Goal: Transaction & Acquisition: Obtain resource

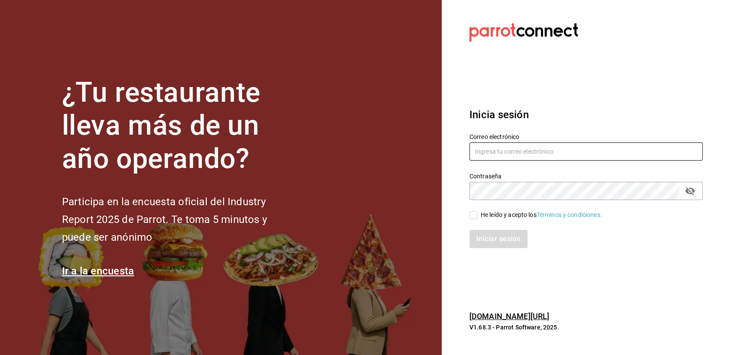
click at [544, 157] on input "text" at bounding box center [585, 152] width 233 height 18
type input "ericksaul.escaler@gmail.com"
click at [475, 216] on input "He leído y acepto los Términos y condiciones." at bounding box center [473, 216] width 8 height 8
checkbox input "true"
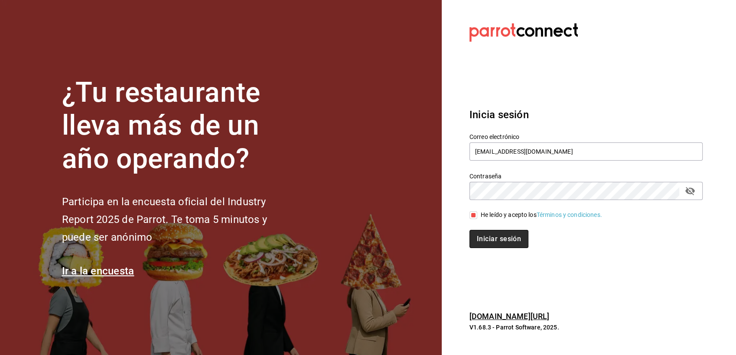
click at [488, 240] on button "Iniciar sesión" at bounding box center [498, 239] width 59 height 18
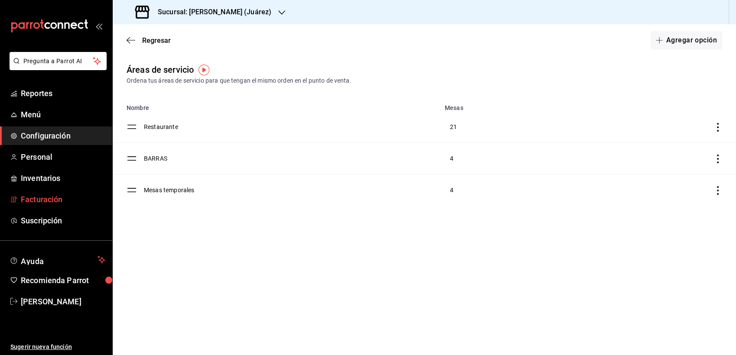
click at [45, 194] on span "Facturación" at bounding box center [63, 200] width 85 height 12
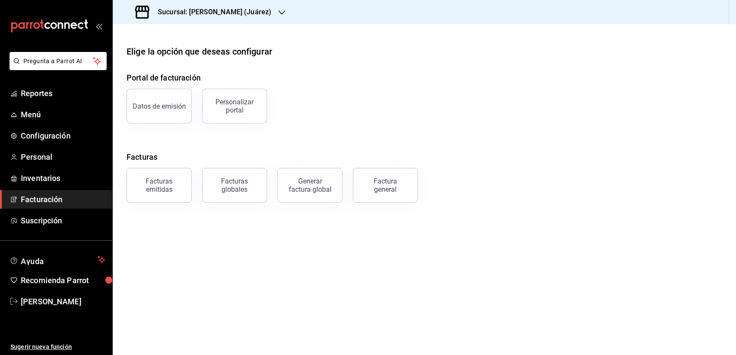
click at [278, 13] on icon "button" at bounding box center [281, 12] width 7 height 4
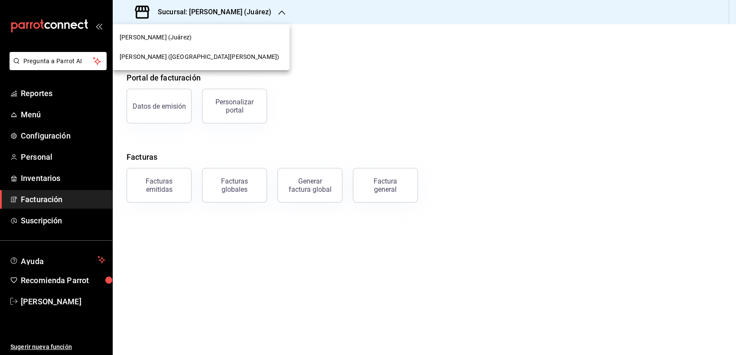
click at [161, 56] on span "[PERSON_NAME] ([GEOGRAPHIC_DATA][PERSON_NAME])" at bounding box center [199, 56] width 159 height 9
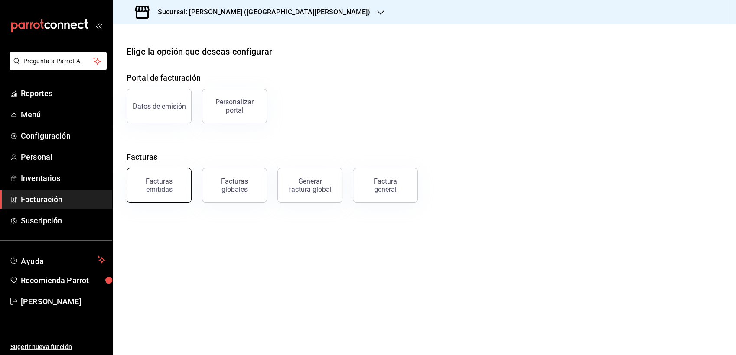
click at [144, 200] on button "Facturas emitidas" at bounding box center [159, 185] width 65 height 35
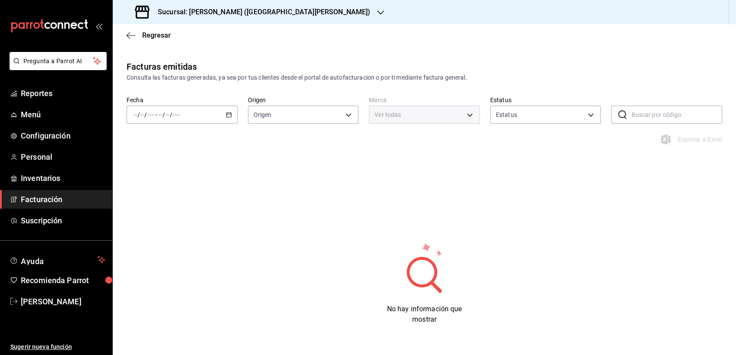
type input "ORDER_INVOICE,GENERAL_INVOICE"
type input "ACTIVE,PENDING_CANCELLATION,CANCELLED,PRE_CANCELLED"
type input "f3818cf0-4d96-4516-aad1-56fe7977b2b4"
click at [230, 114] on div "/ / - / /" at bounding box center [182, 115] width 111 height 18
click at [156, 246] on li "Rango de fechas" at bounding box center [167, 239] width 81 height 20
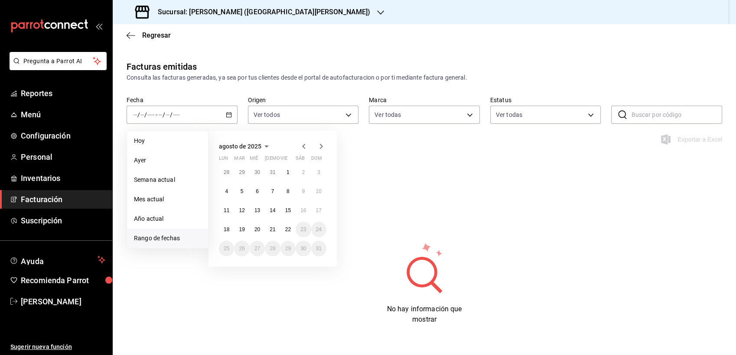
click at [305, 146] on icon "button" at bounding box center [304, 146] width 10 height 10
click at [228, 245] on button "23" at bounding box center [226, 249] width 15 height 16
click at [227, 245] on button "23" at bounding box center [226, 249] width 15 height 16
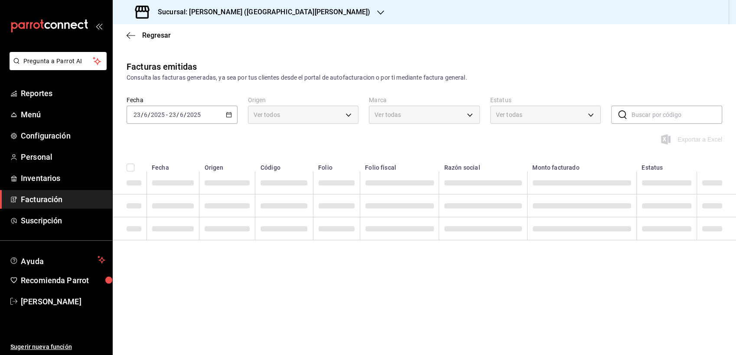
click at [227, 245] on div "Facturas emitidas Consulta las facturas generadas, ya sea por tus clientes desd…" at bounding box center [424, 167] width 623 height 215
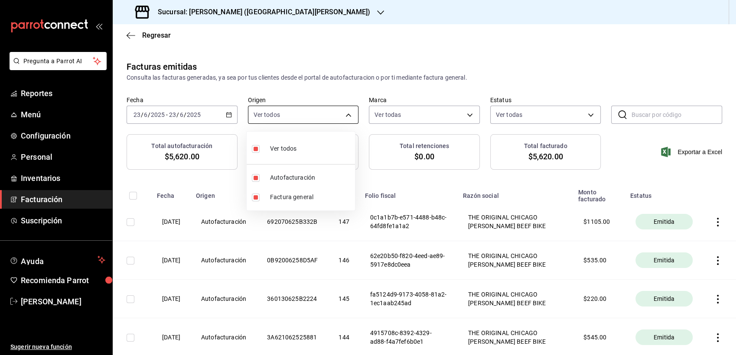
click at [346, 114] on body "Pregunta a Parrot AI Reportes Menú Configuración Personal Inventarios Facturaci…" at bounding box center [368, 177] width 736 height 355
click at [346, 114] on div at bounding box center [368, 177] width 736 height 355
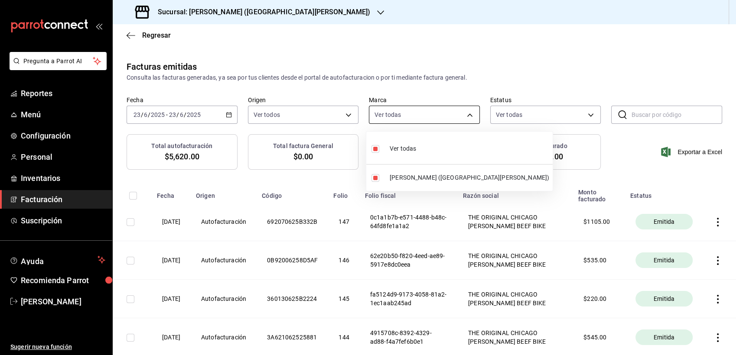
click at [407, 113] on body "Pregunta a Parrot AI Reportes Menú Configuración Personal Inventarios Facturaci…" at bounding box center [368, 177] width 736 height 355
click at [407, 113] on div at bounding box center [368, 177] width 736 height 355
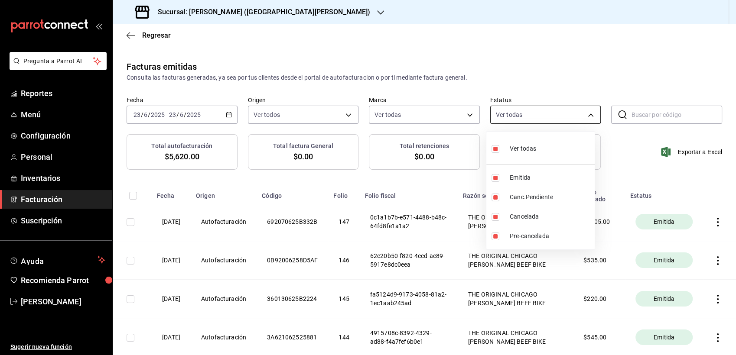
click at [516, 113] on body "Pregunta a Parrot AI Reportes Menú Configuración Personal Inventarios Facturaci…" at bounding box center [368, 177] width 736 height 355
click at [516, 113] on div at bounding box center [368, 177] width 736 height 355
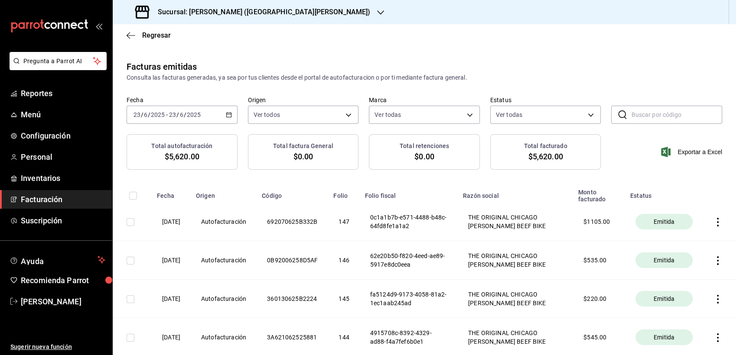
click at [226, 118] on div "[DATE] [DATE] - [DATE] [DATE]" at bounding box center [182, 115] width 111 height 18
click at [137, 36] on span "Regresar" at bounding box center [149, 35] width 44 height 8
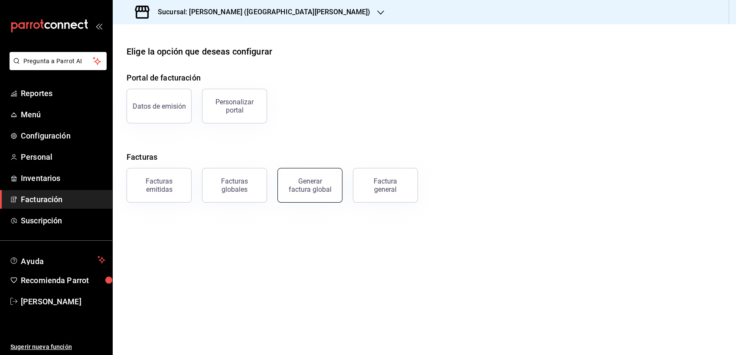
click at [324, 196] on button "Generar factura global" at bounding box center [309, 185] width 65 height 35
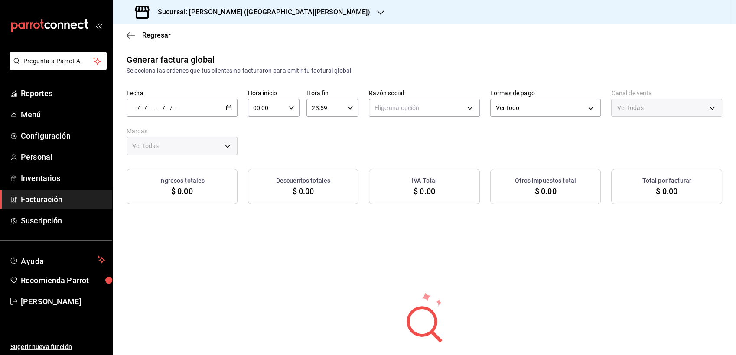
type input "PARROT,UBER_EATS,RAPPI,DIDI_FOOD,ONLINE"
click at [222, 110] on div "/ / - / /" at bounding box center [182, 108] width 111 height 18
click at [174, 136] on span "Rango de fechas" at bounding box center [167, 134] width 67 height 9
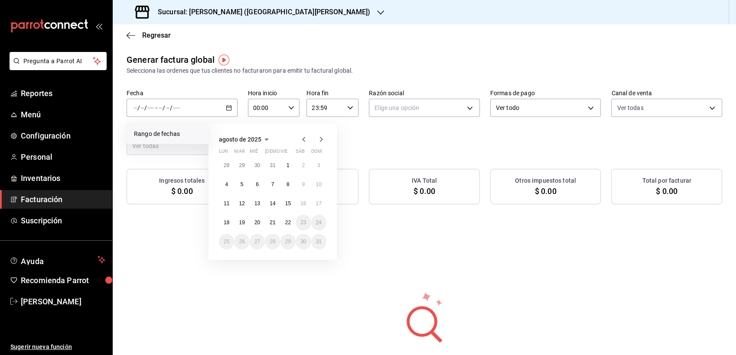
click at [308, 142] on icon "button" at bounding box center [304, 139] width 10 height 10
click at [230, 242] on button "23" at bounding box center [226, 242] width 15 height 16
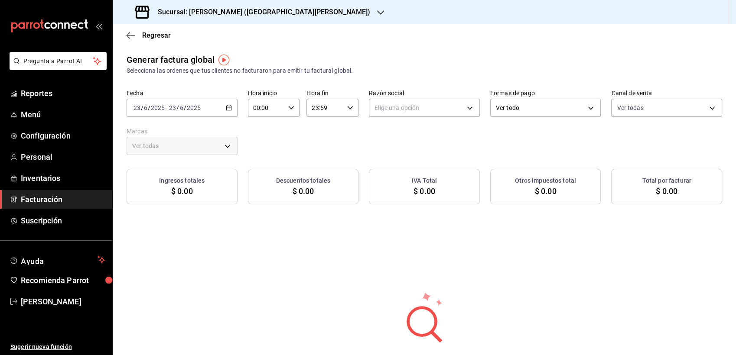
click at [288, 271] on div "Generar factura global Selecciona las ordenes que tus clientes no facturaron pa…" at bounding box center [424, 220] width 623 height 335
click at [257, 129] on div "Fecha [DATE] [DATE] - [DATE] [DATE] Hora inicio 00:00 Hora inicio Hora fin 23:5…" at bounding box center [425, 122] width 596 height 66
click at [284, 109] on div "00:00 Hora inicio" at bounding box center [274, 108] width 52 height 18
click at [280, 128] on span "00" at bounding box center [285, 130] width 12 height 7
click at [280, 145] on button "01" at bounding box center [284, 151] width 22 height 17
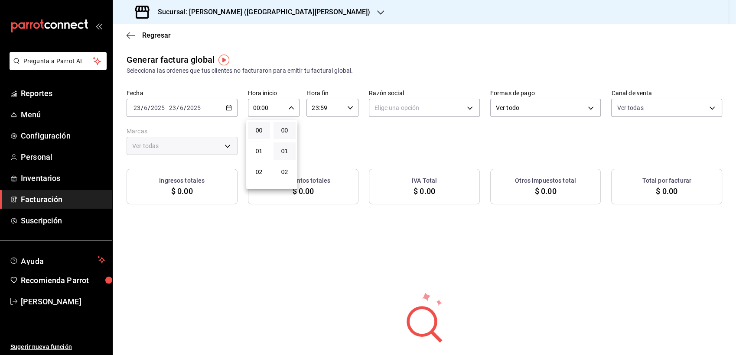
type input "00:01"
click at [358, 144] on div at bounding box center [368, 177] width 736 height 355
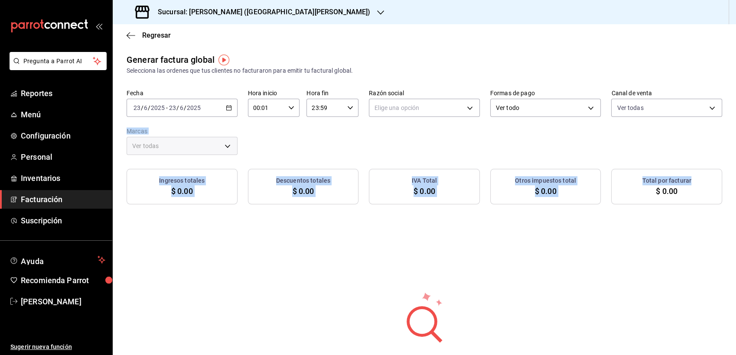
drag, startPoint x: 735, startPoint y: 186, endPoint x: 731, endPoint y: 143, distance: 42.3
click at [731, 143] on div "Regresar Generar factura global Selecciona las ordenes que tus clientes no fact…" at bounding box center [424, 189] width 623 height 331
click at [179, 187] on span "$ 0.00" at bounding box center [182, 192] width 22 height 12
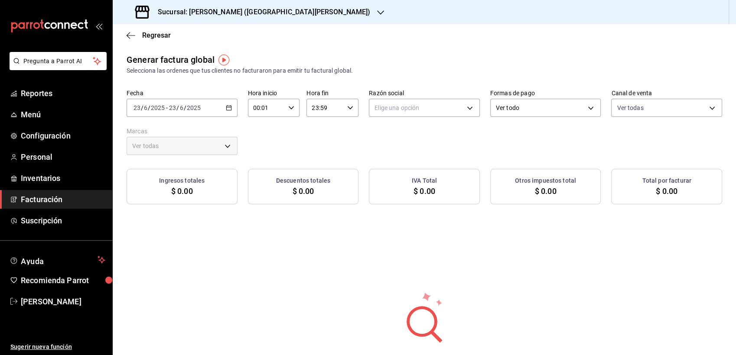
click at [230, 146] on div "Ver todas" at bounding box center [182, 146] width 111 height 18
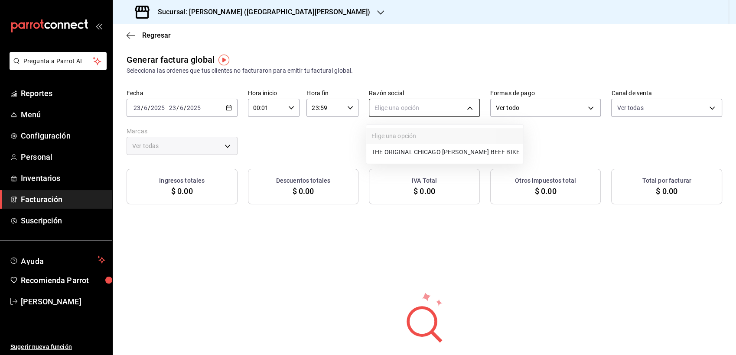
click at [386, 112] on body "Pregunta a Parrot AI Reportes Menú Configuración Personal Inventarios Facturaci…" at bounding box center [368, 177] width 736 height 355
click at [413, 150] on li "THE ORIGINAL CHICAGO [PERSON_NAME] BEEF BIKE" at bounding box center [444, 152] width 157 height 16
type input "cfa74156-61d7-4251-ac09-258f336e44f4"
type input "f3818cf0-4d96-4516-aad1-56fe7977b2b4"
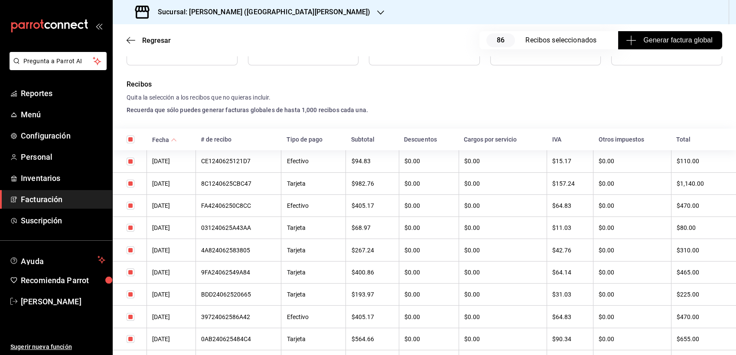
scroll to position [155, 0]
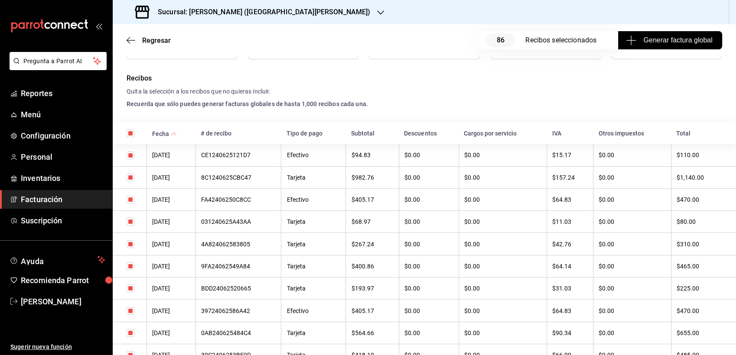
click at [128, 133] on input "checkbox" at bounding box center [131, 134] width 8 height 8
checkbox input "false"
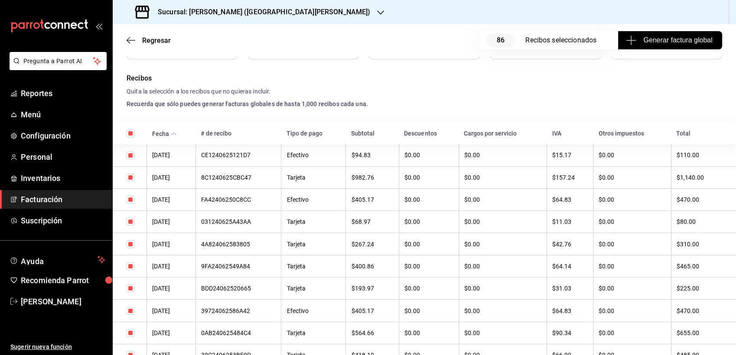
checkbox input "false"
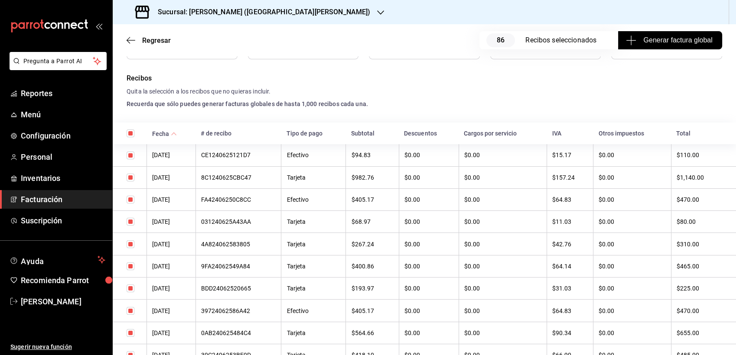
checkbox input "false"
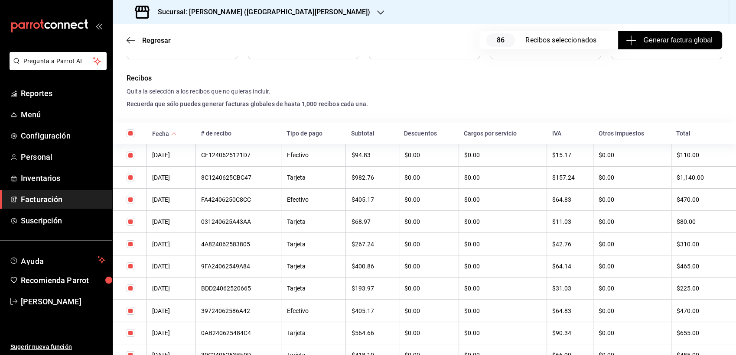
checkbox input "false"
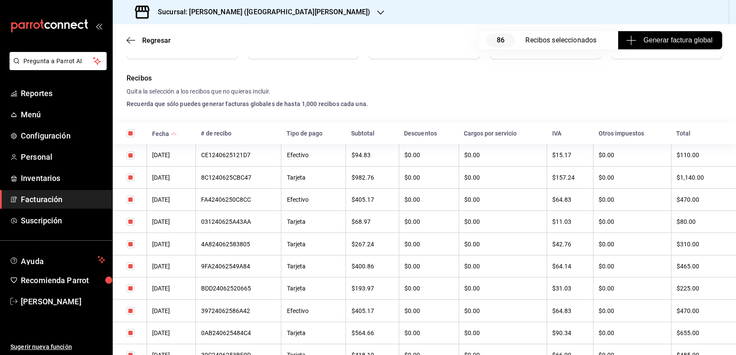
checkbox input "false"
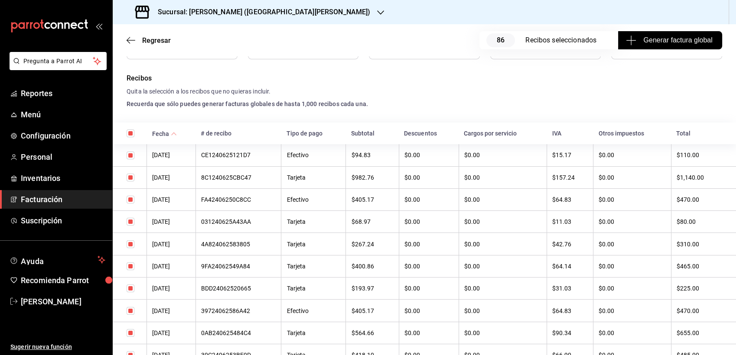
checkbox input "false"
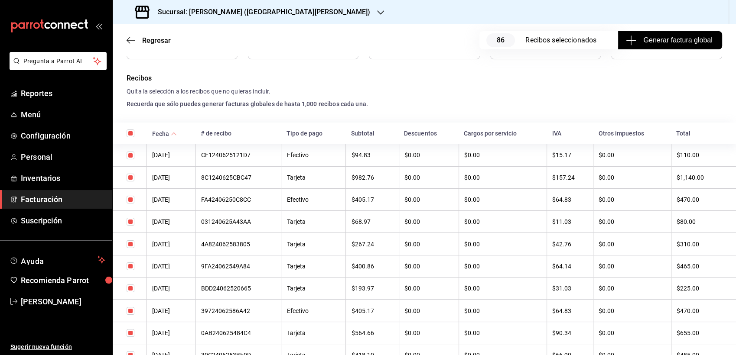
checkbox input "false"
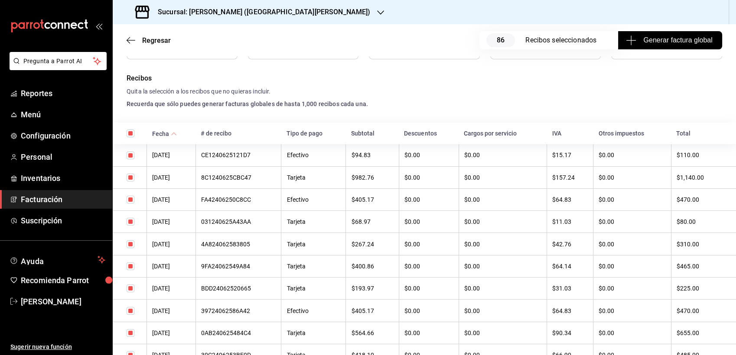
checkbox input "false"
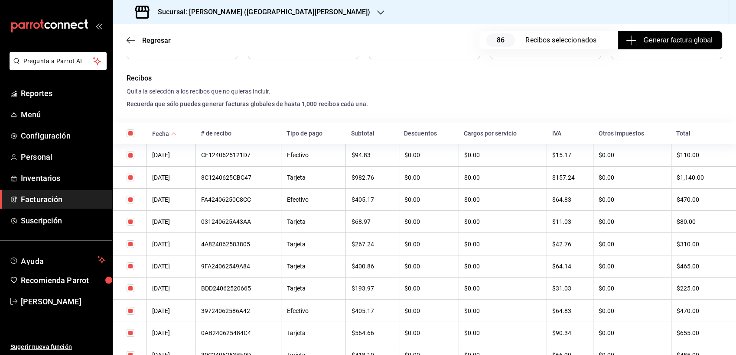
checkbox input "false"
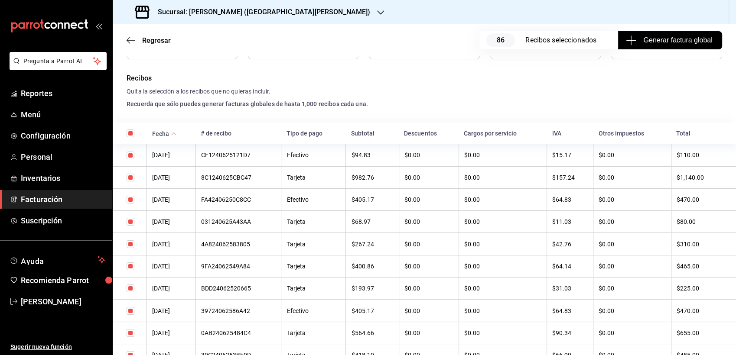
checkbox input "false"
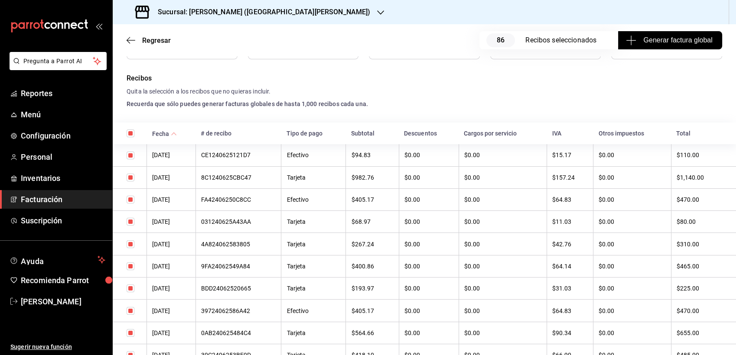
checkbox input "false"
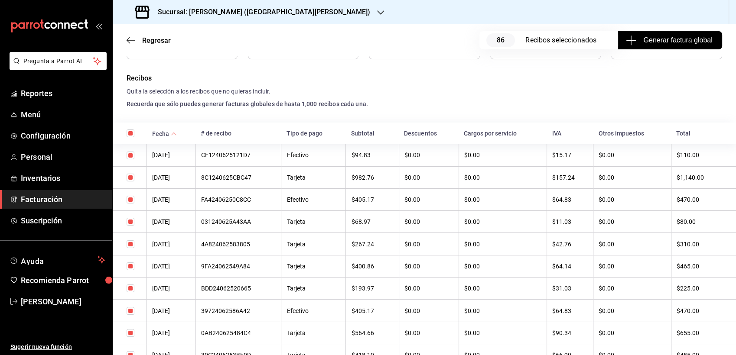
checkbox input "false"
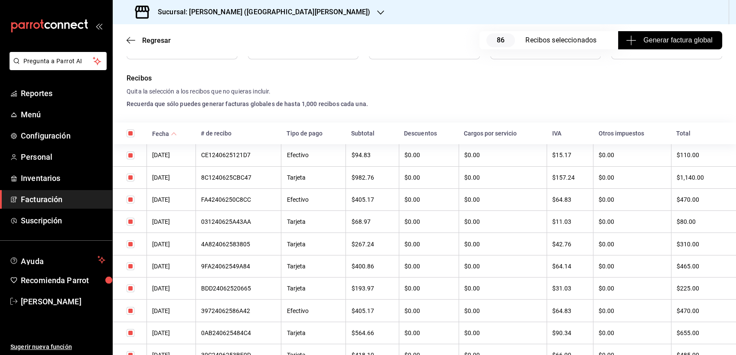
checkbox input "false"
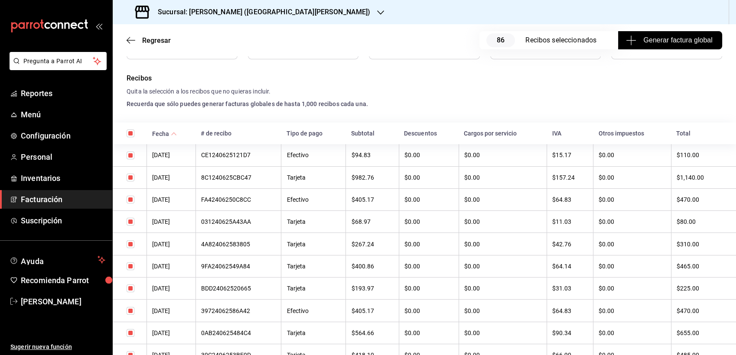
checkbox input "false"
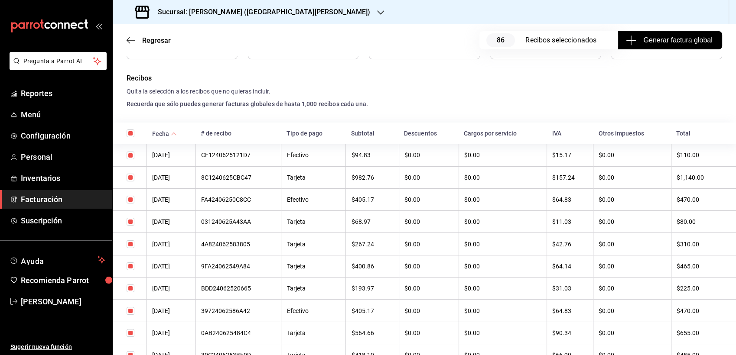
checkbox input "false"
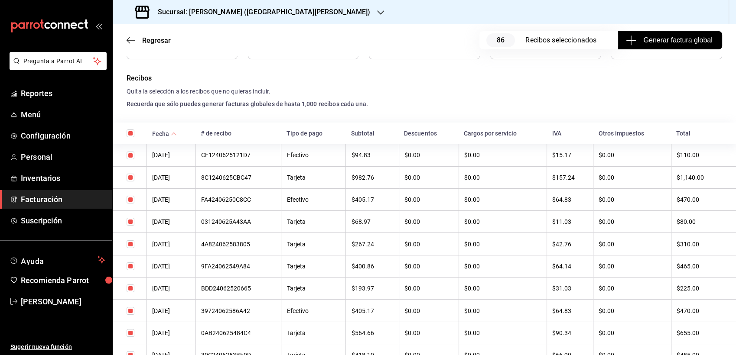
checkbox input "false"
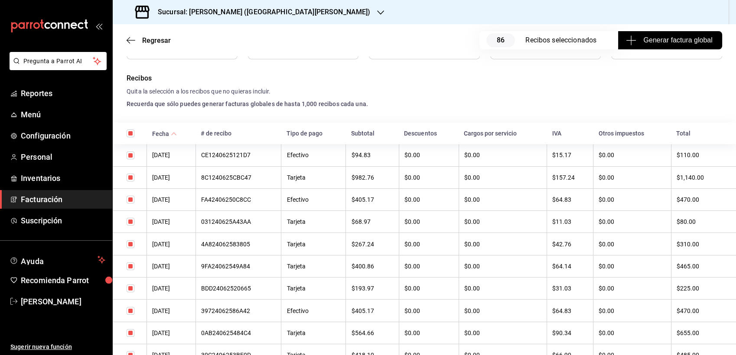
checkbox input "false"
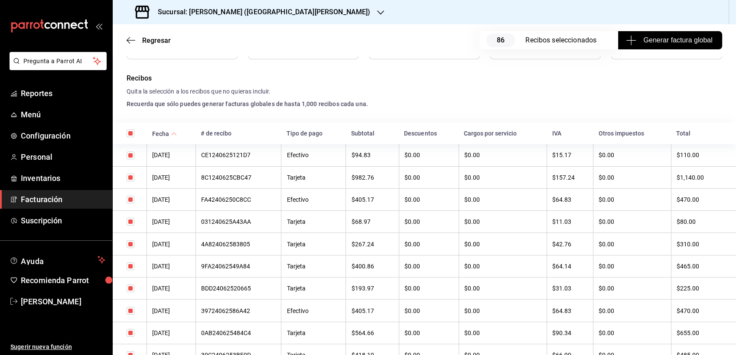
checkbox input "false"
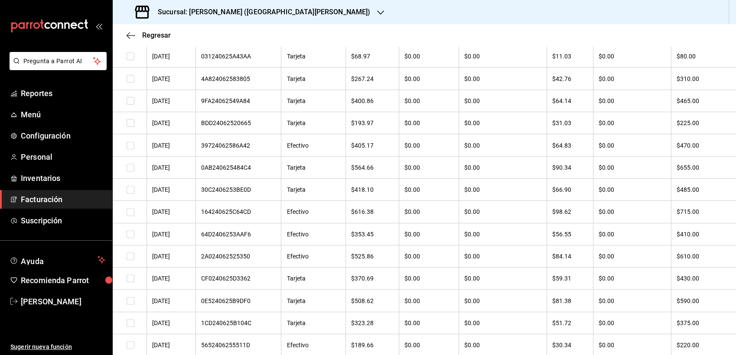
scroll to position [314, 0]
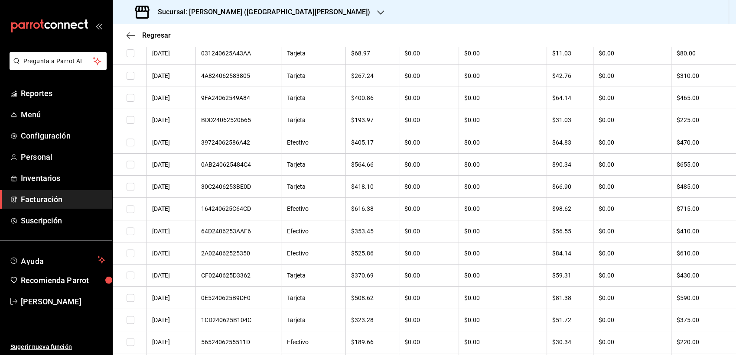
click at [229, 255] on div "2A024062525350" at bounding box center [238, 253] width 75 height 7
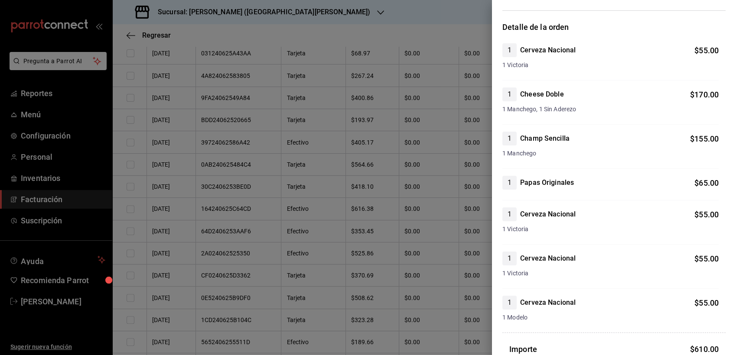
scroll to position [0, 0]
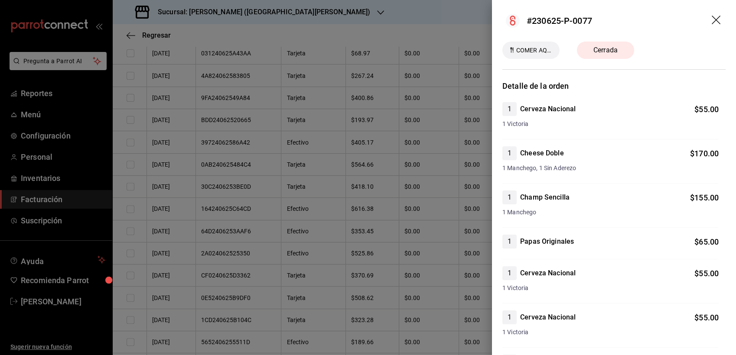
click at [420, 39] on div at bounding box center [368, 177] width 736 height 355
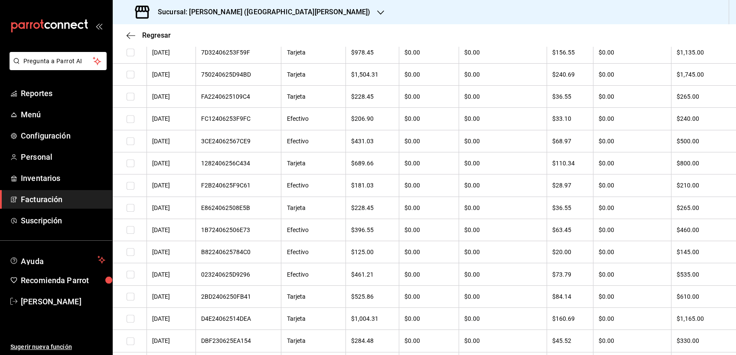
scroll to position [829, 0]
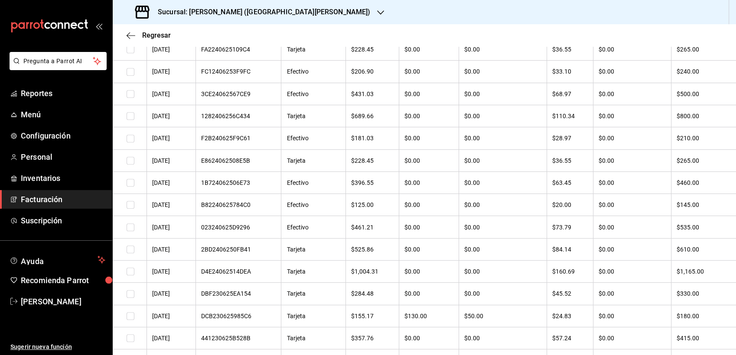
click at [128, 253] on input "checkbox" at bounding box center [131, 250] width 8 height 8
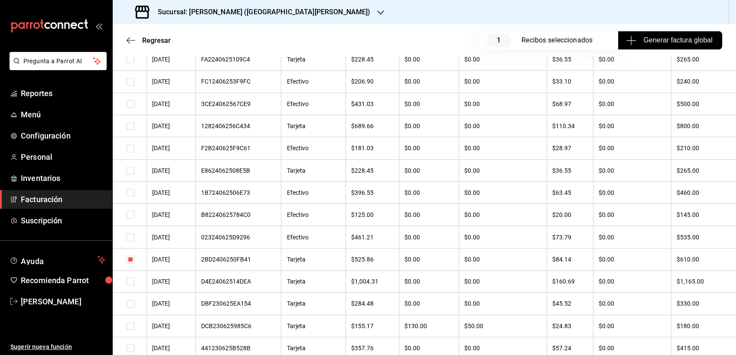
scroll to position [839, 0]
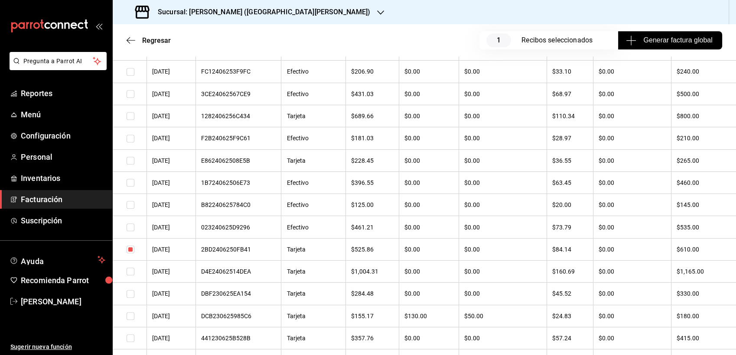
click at [295, 249] on th "Tarjeta" at bounding box center [313, 249] width 65 height 22
click at [214, 253] on div "2BD2406250FB41" at bounding box center [238, 249] width 75 height 7
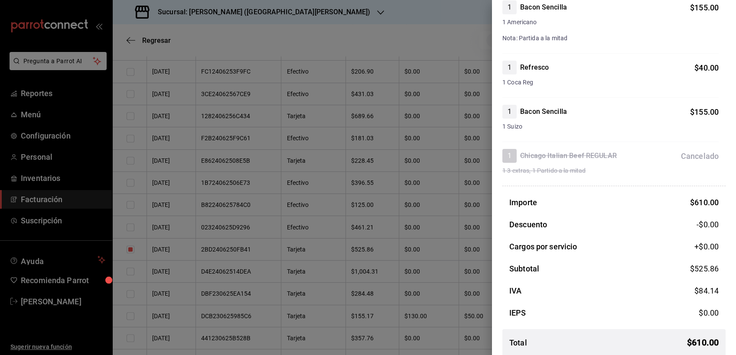
scroll to position [229, 0]
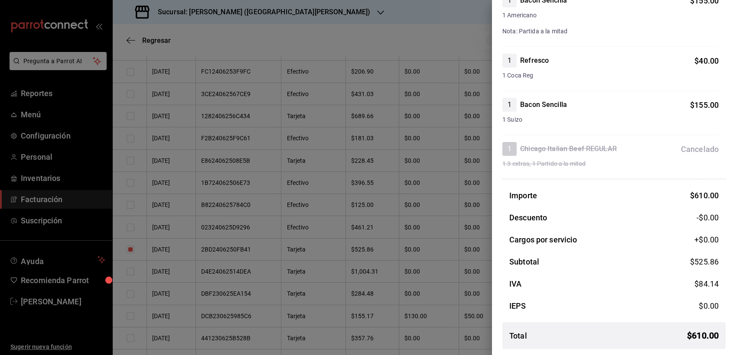
click at [459, 33] on div at bounding box center [368, 177] width 736 height 355
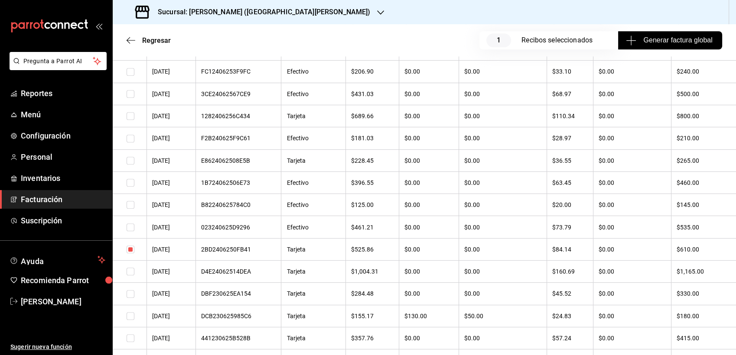
click at [132, 250] on input "checkbox" at bounding box center [131, 250] width 8 height 8
checkbox input "false"
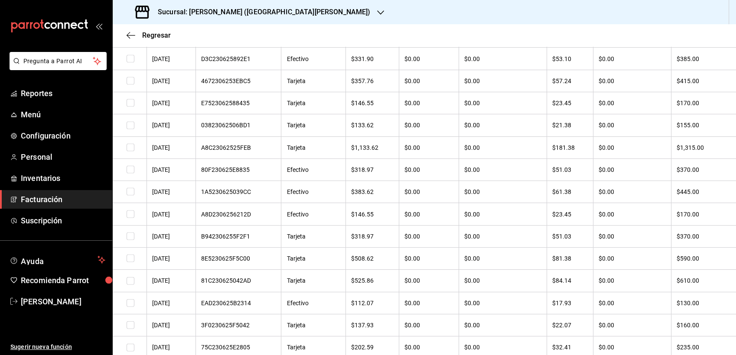
scroll to position [1837, 0]
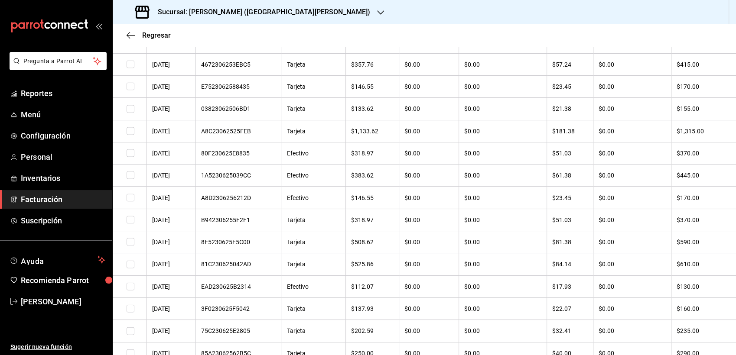
click at [215, 268] on div "81C230625042AD" at bounding box center [238, 264] width 75 height 7
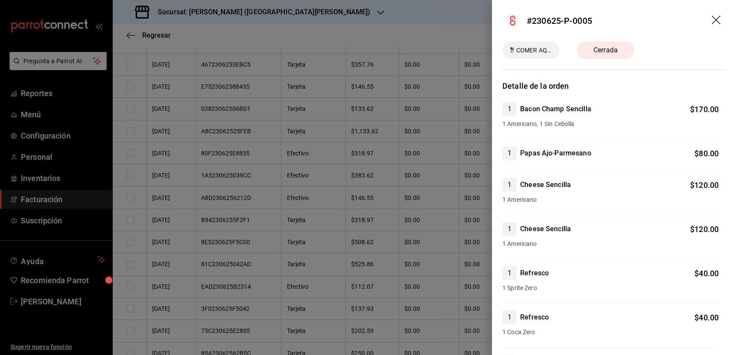
click at [712, 23] on icon "drag" at bounding box center [717, 21] width 10 height 10
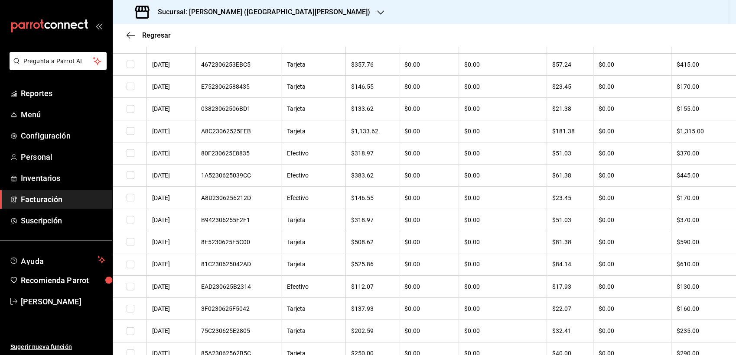
click at [129, 269] on input "checkbox" at bounding box center [131, 265] width 8 height 8
checkbox input "true"
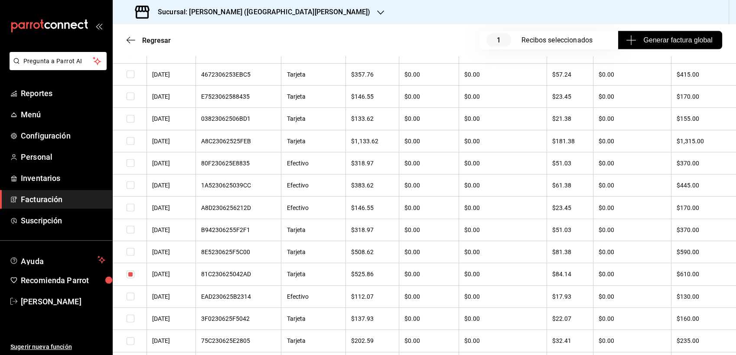
scroll to position [1846, 0]
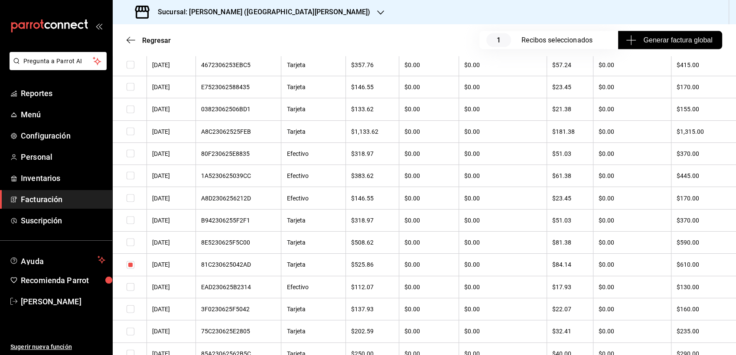
click at [229, 268] on div "81C230625042AD" at bounding box center [238, 264] width 75 height 7
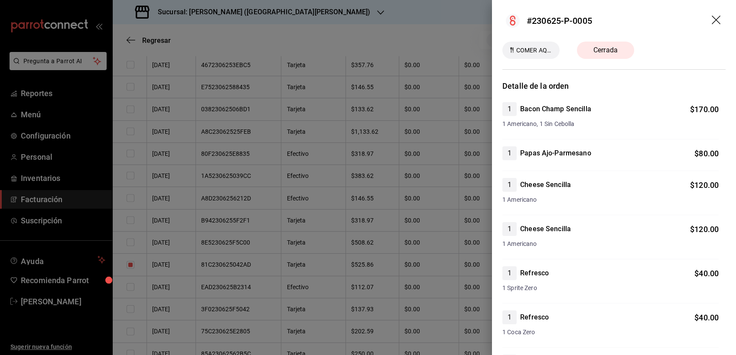
click at [712, 24] on icon "drag" at bounding box center [717, 21] width 10 height 10
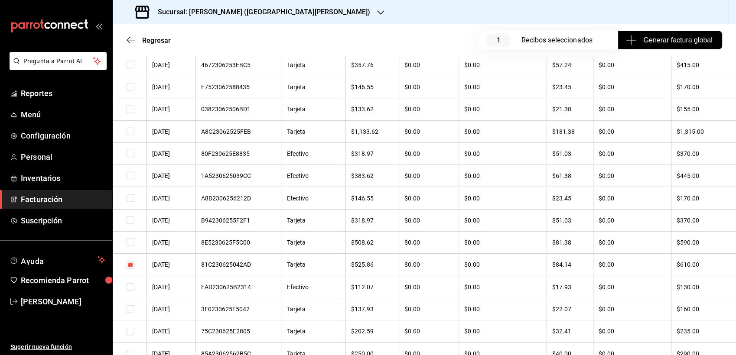
click at [650, 42] on span "Generar factura global" at bounding box center [670, 40] width 85 height 10
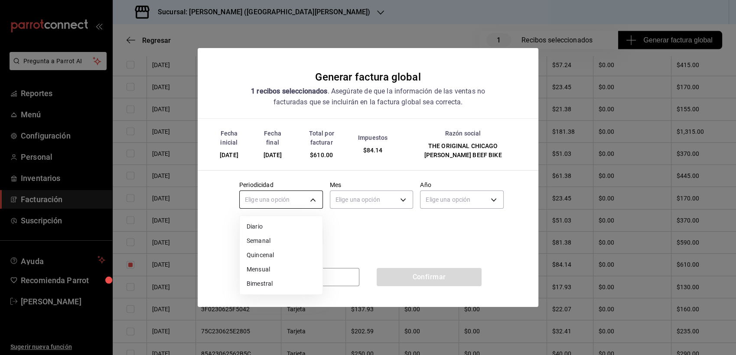
click at [305, 196] on body "Pregunta a Parrot AI Reportes Menú Configuración Personal Inventarios Facturaci…" at bounding box center [368, 177] width 736 height 355
click at [336, 210] on div at bounding box center [368, 177] width 736 height 355
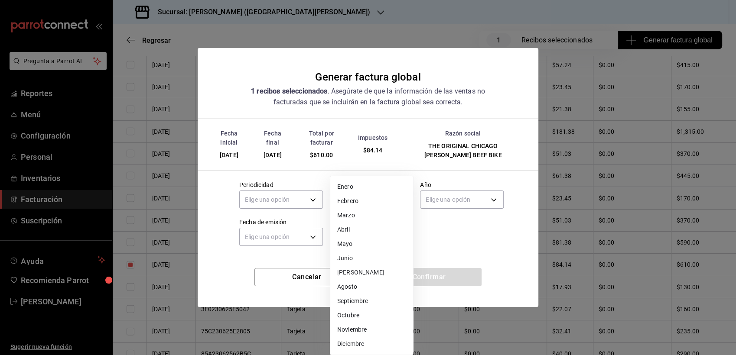
click at [350, 199] on body "Pregunta a Parrot AI Reportes Menú Configuración Personal Inventarios Facturaci…" at bounding box center [368, 177] width 736 height 355
click at [355, 258] on li "Junio" at bounding box center [371, 258] width 83 height 14
type input "6"
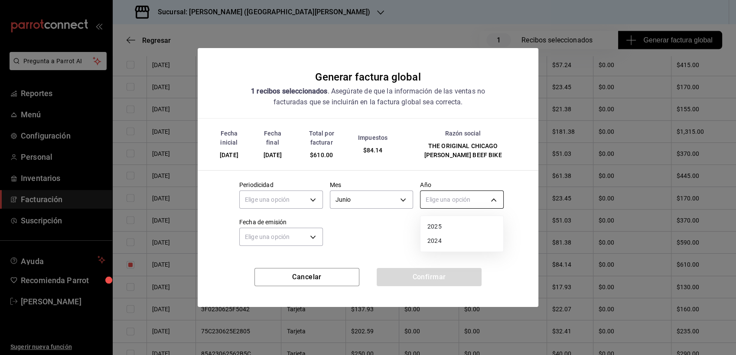
click at [452, 202] on body "Pregunta a Parrot AI Reportes Menú Configuración Personal Inventarios Facturaci…" at bounding box center [368, 177] width 736 height 355
click at [445, 233] on li "2025" at bounding box center [461, 227] width 83 height 14
type input "2025"
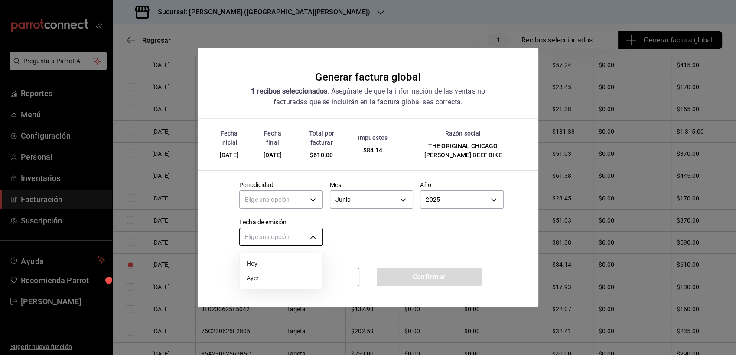
click at [316, 234] on body "Pregunta a Parrot AI Reportes Menú Configuración Personal Inventarios Facturaci…" at bounding box center [368, 177] width 736 height 355
click at [264, 266] on li "Hoy" at bounding box center [281, 264] width 83 height 14
type input "[DATE]"
click at [300, 203] on body "Pregunta a Parrot AI Reportes Menú Configuración Personal Inventarios Facturaci…" at bounding box center [368, 177] width 736 height 355
click at [273, 240] on li "Semanal" at bounding box center [281, 241] width 83 height 14
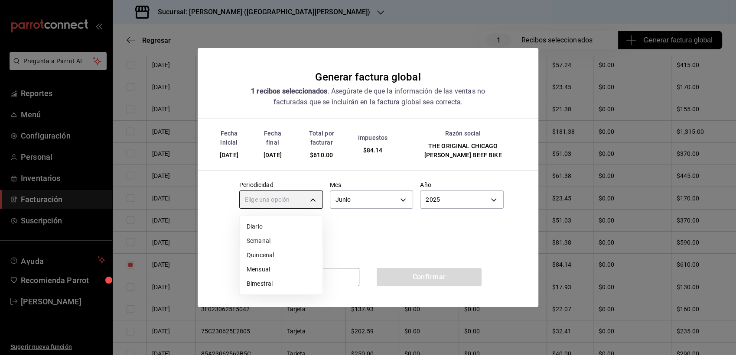
type input "WEEKLY"
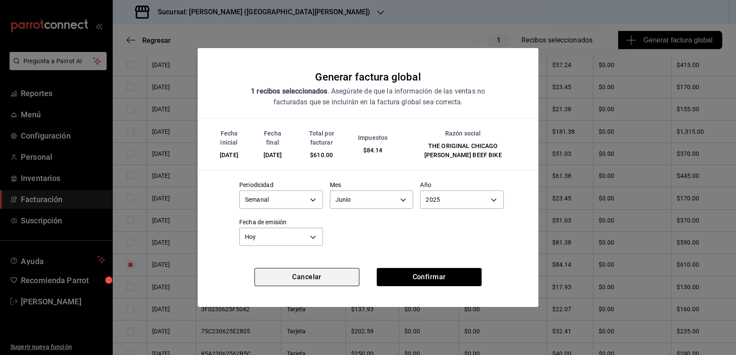
click at [322, 277] on button "Cancelar" at bounding box center [306, 277] width 105 height 18
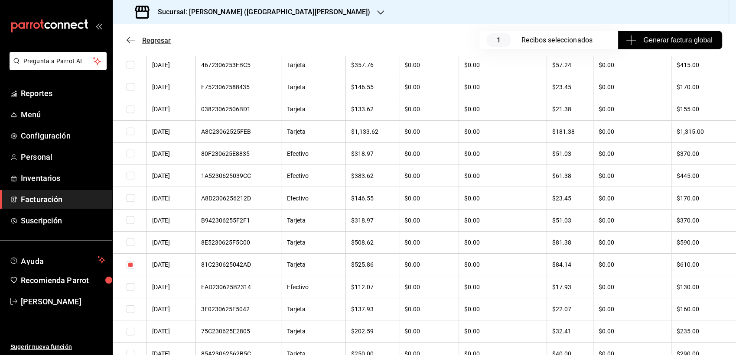
click at [131, 40] on icon "button" at bounding box center [131, 40] width 9 height 8
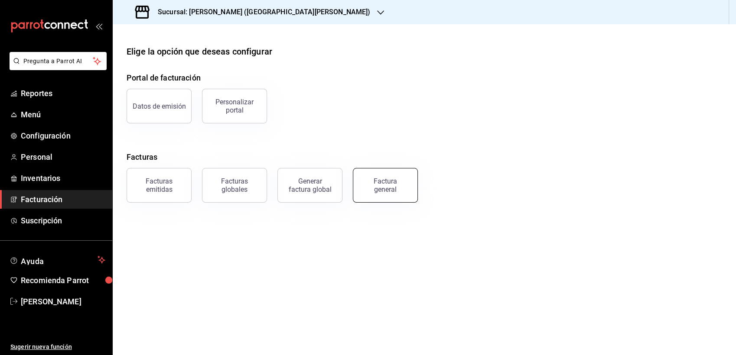
click at [399, 196] on button "Factura general" at bounding box center [385, 185] width 65 height 35
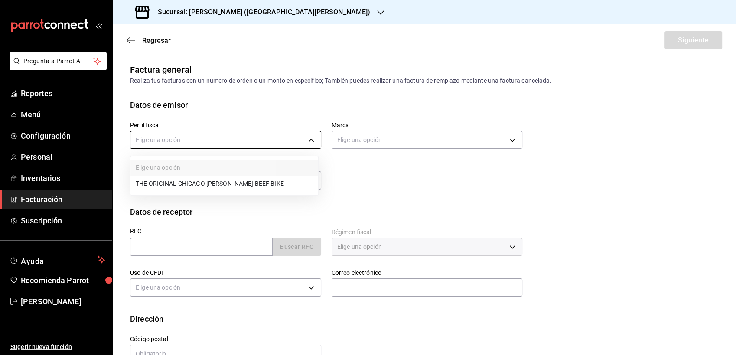
click at [250, 135] on body "Pregunta a Parrot AI Reportes Menú Configuración Personal Inventarios Facturaci…" at bounding box center [368, 177] width 736 height 355
click at [211, 189] on li "THE ORIGINAL CHICAGO [PERSON_NAME] BEEF BIKE" at bounding box center [224, 184] width 188 height 16
type input "cfa74156-61d7-4251-ac09-258f336e44f4"
type input "f3818cf0-4d96-4516-aad1-56fe7977b2b4"
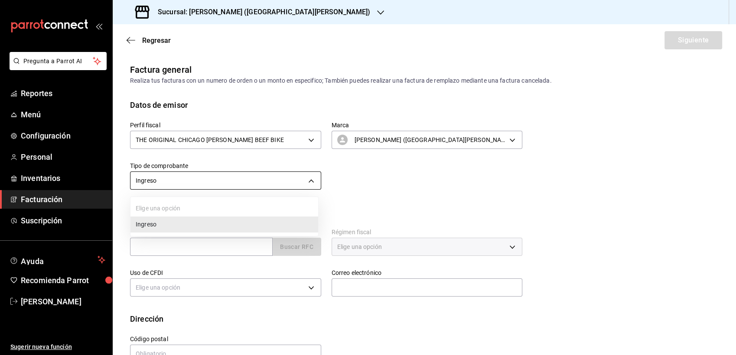
click at [240, 185] on body "Pregunta a Parrot AI Reportes Menú Configuración Personal Inventarios Facturaci…" at bounding box center [368, 177] width 736 height 355
click at [191, 231] on li "Ingreso" at bounding box center [224, 225] width 188 height 16
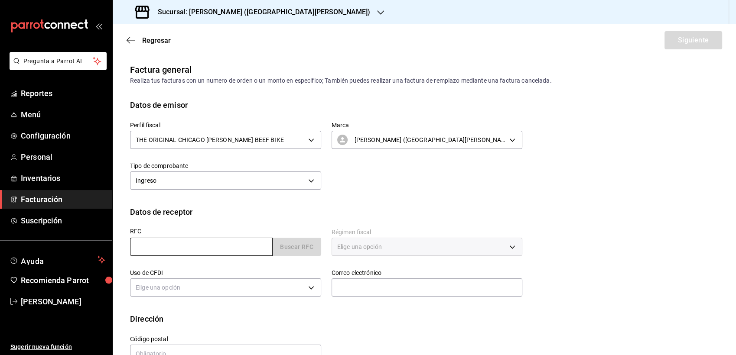
click at [184, 247] on input "text" at bounding box center [201, 247] width 143 height 18
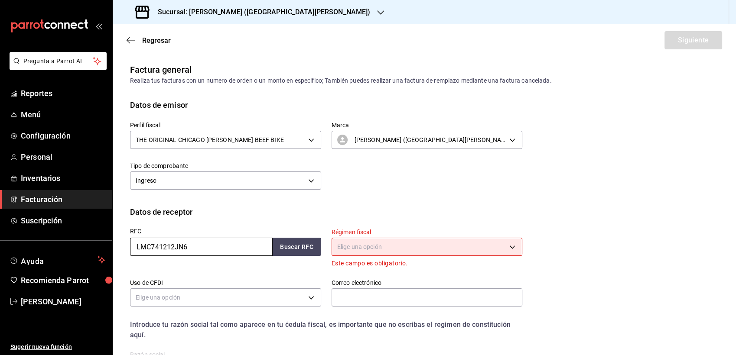
type input "LMC741212JN6"
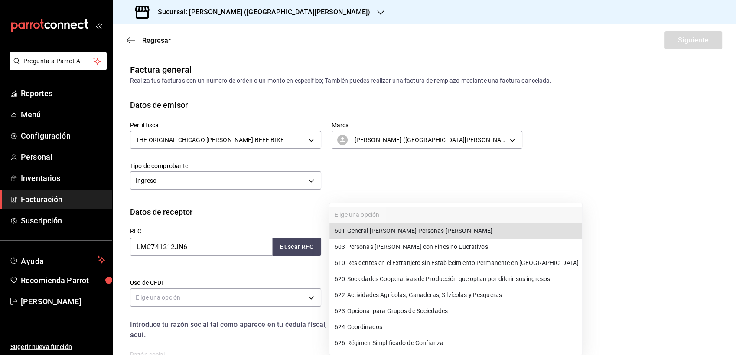
click at [358, 247] on body "Pregunta a Parrot AI Reportes Menú Configuración Personal Inventarios Facturaci…" at bounding box center [368, 177] width 736 height 355
click at [389, 227] on span "601 - General [PERSON_NAME] Personas [PERSON_NAME]" at bounding box center [414, 231] width 158 height 9
type input "601"
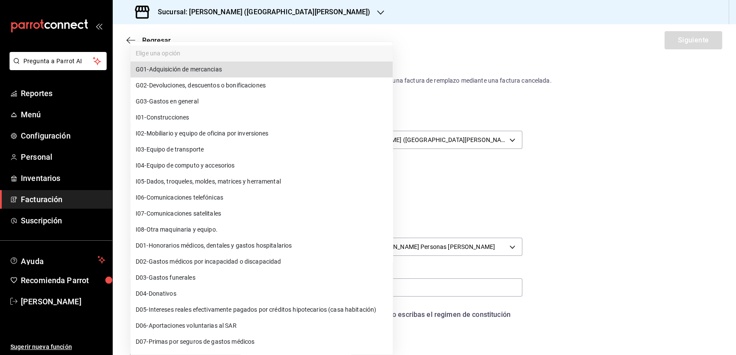
click at [192, 290] on body "Pregunta a Parrot AI Reportes Menú Configuración Personal Inventarios Facturaci…" at bounding box center [368, 177] width 736 height 355
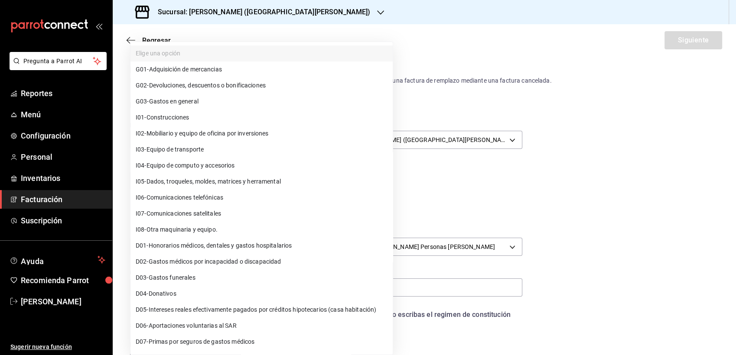
click at [203, 104] on li "G03 - Gastos en general" at bounding box center [261, 102] width 262 height 16
type input "G03"
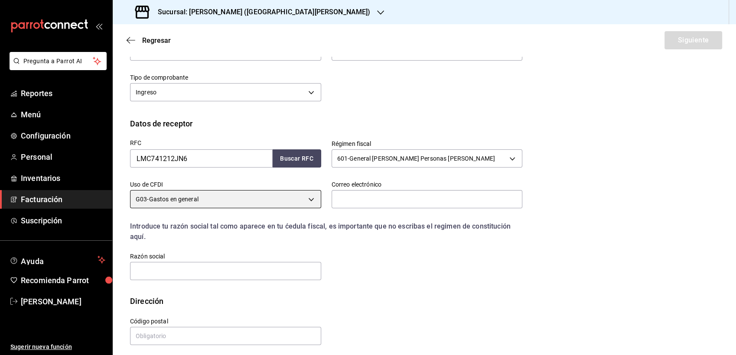
scroll to position [94, 0]
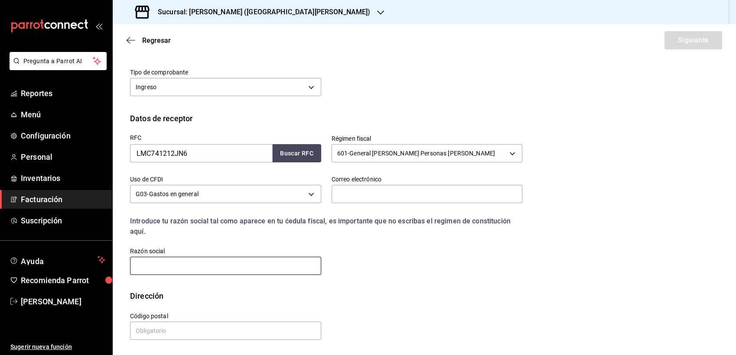
click at [256, 265] on input "text" at bounding box center [225, 266] width 191 height 18
click at [287, 267] on input "THE ORIGINAL [PERSON_NAME]´S BEEF BIKE" at bounding box center [225, 266] width 191 height 18
type input "T"
type input "GRUPO DIAGNOSTICO MEDICO PROA"
click at [406, 296] on div "Dirección" at bounding box center [424, 296] width 589 height 12
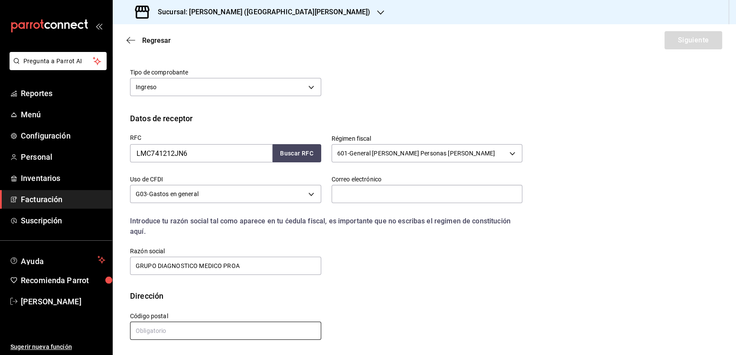
click at [251, 323] on input "text" at bounding box center [225, 331] width 191 height 18
type input "11590"
click at [443, 293] on div "Dirección" at bounding box center [424, 296] width 589 height 12
click at [478, 281] on div "RFC LMC741212JN6 Buscar RFC Régimen fiscal 601 - General [PERSON_NAME] Personas…" at bounding box center [424, 207] width 589 height 166
click at [372, 293] on div "Dirección" at bounding box center [424, 296] width 589 height 12
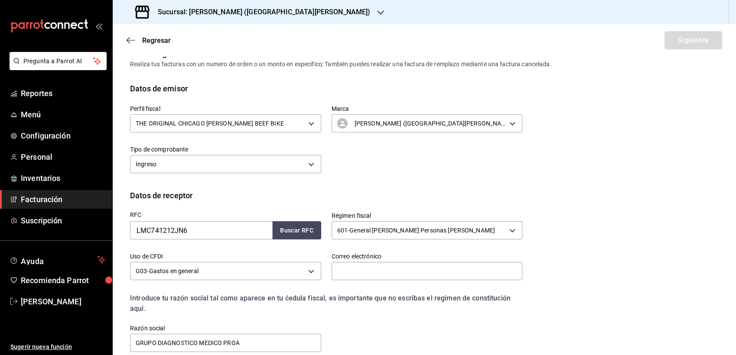
scroll to position [0, 0]
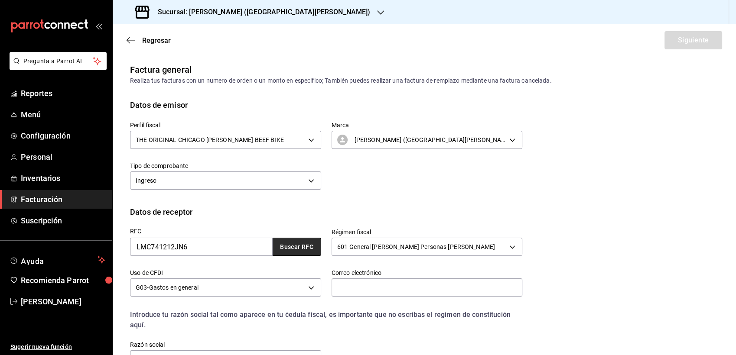
click at [295, 251] on button "Buscar RFC" at bounding box center [297, 247] width 49 height 18
click at [595, 220] on div "RFC LMC741212JN6 Buscar RFC Régimen fiscal 601 - General [PERSON_NAME] Personas…" at bounding box center [424, 301] width 589 height 166
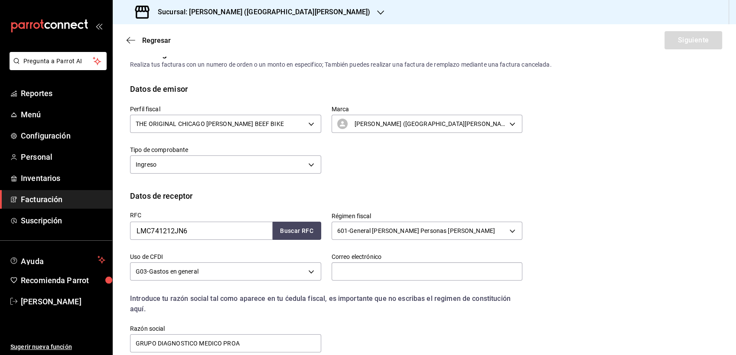
scroll to position [19, 0]
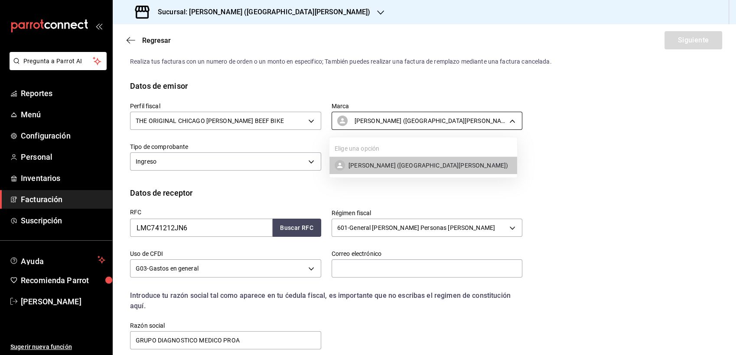
click at [498, 127] on body "Pregunta a Parrot AI Reportes Menú Configuración Personal Inventarios Facturaci…" at bounding box center [368, 177] width 736 height 355
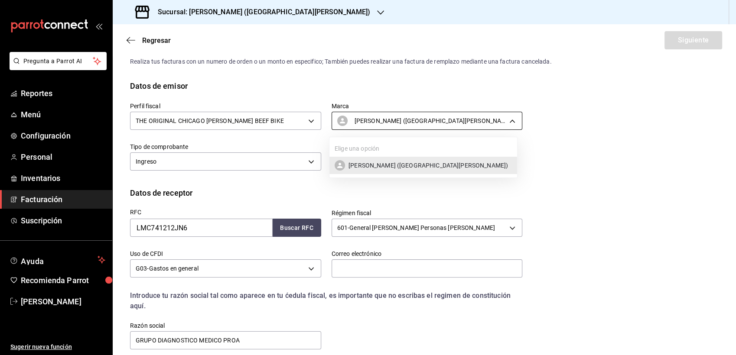
click at [498, 127] on div at bounding box center [368, 177] width 736 height 355
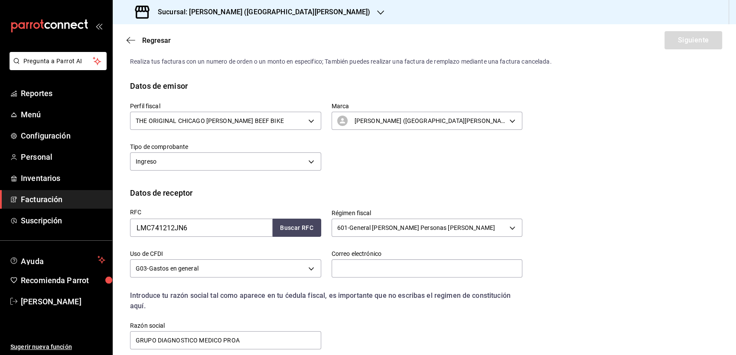
click at [604, 196] on div "Datos de receptor" at bounding box center [424, 193] width 589 height 12
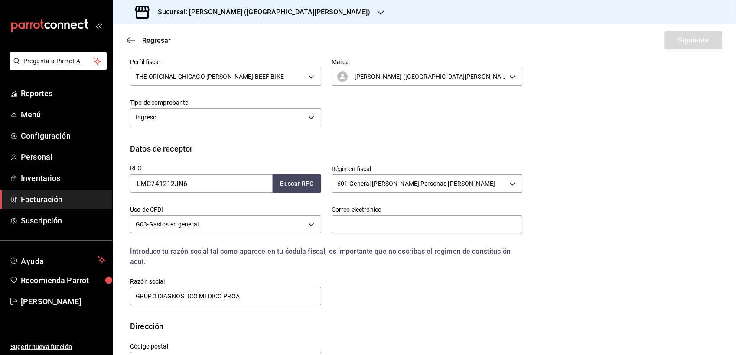
scroll to position [77, 0]
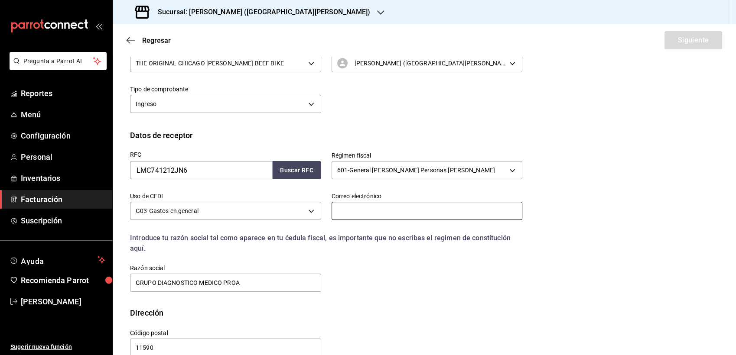
click at [382, 211] on input "text" at bounding box center [427, 211] width 191 height 18
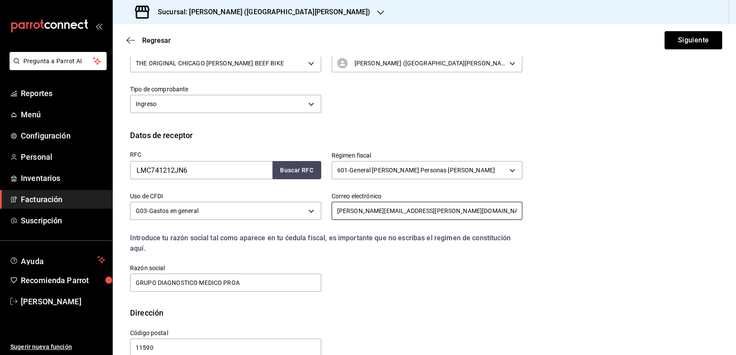
type input "[PERSON_NAME][EMAIL_ADDRESS][PERSON_NAME][DOMAIN_NAME]"
click at [560, 199] on div "RFC LMC741212JN6 Buscar RFC Régimen fiscal 601 - General [PERSON_NAME] Personas…" at bounding box center [424, 224] width 589 height 166
click at [670, 40] on button "Siguiente" at bounding box center [693, 40] width 58 height 18
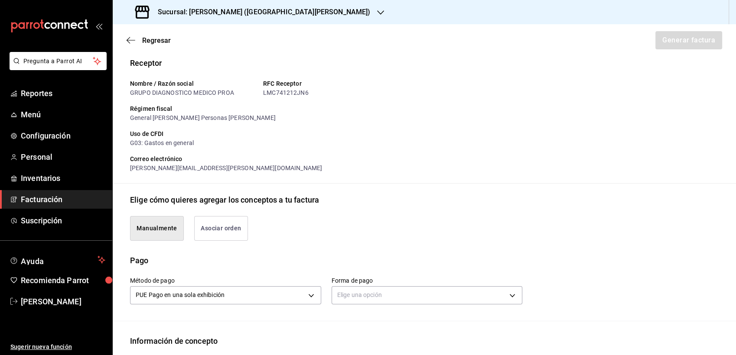
click at [514, 189] on div "Emisor Perfil fiscal THE ORIGINAL CHICAGO [PERSON_NAME] BEEF BIKE Tipo de compr…" at bounding box center [424, 290] width 623 height 607
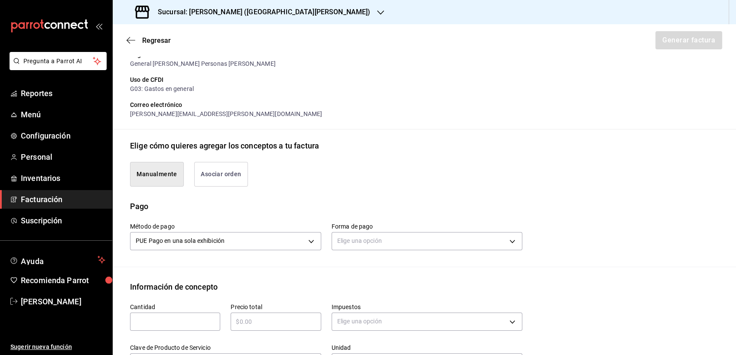
scroll to position [154, 0]
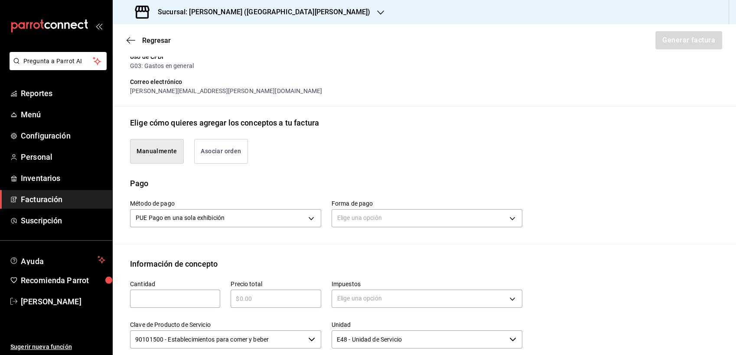
click at [234, 156] on button "Asociar orden" at bounding box center [221, 151] width 54 height 25
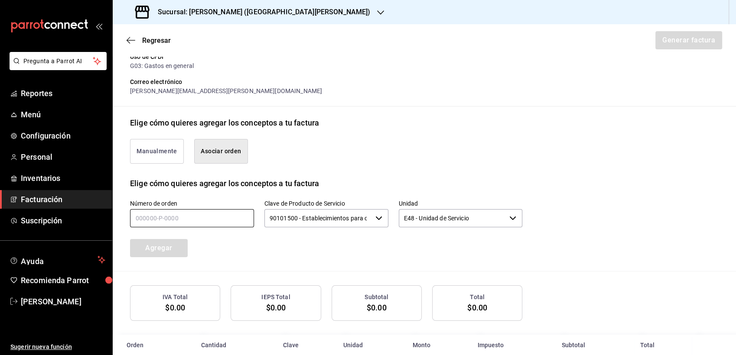
click at [208, 218] on input "text" at bounding box center [192, 218] width 124 height 18
type input "230625-p-0005"
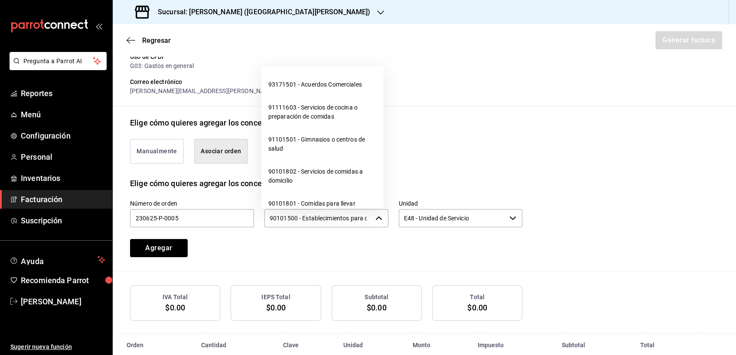
click at [364, 213] on input "90101500 - Establecimientos para comer y beber" at bounding box center [317, 218] width 107 height 18
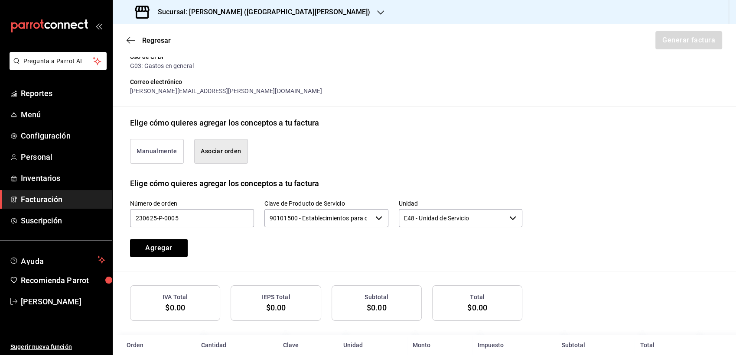
click at [324, 255] on div "Número de orden 230625-p-0005 Clave de Producto de Servicio 90101500 - Establec…" at bounding box center [315, 218] width 413 height 78
drag, startPoint x: 482, startPoint y: 207, endPoint x: 482, endPoint y: 218, distance: 11.3
click at [482, 218] on div "Unidad E48 - Unidad de Servicio ​" at bounding box center [461, 214] width 124 height 29
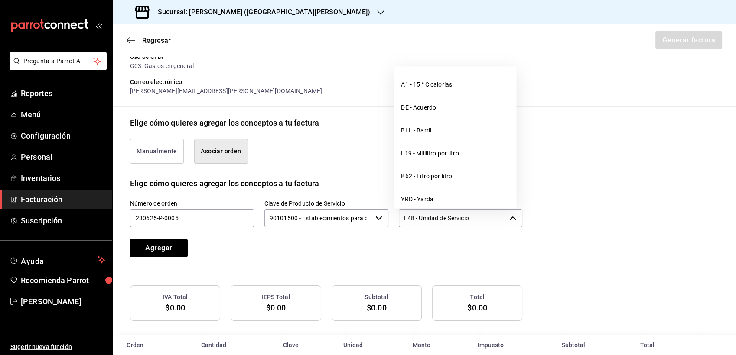
click at [482, 218] on input "E48 - Unidad de Servicio" at bounding box center [452, 218] width 107 height 18
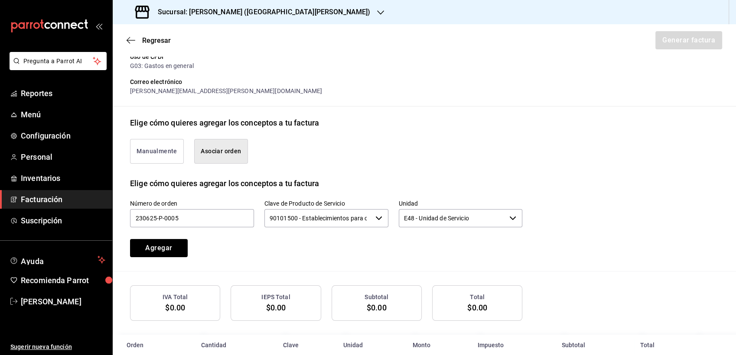
click at [406, 249] on div "Número de orden 230625-p-0005 Clave de Producto de Servicio 90101500 - Establec…" at bounding box center [315, 218] width 413 height 78
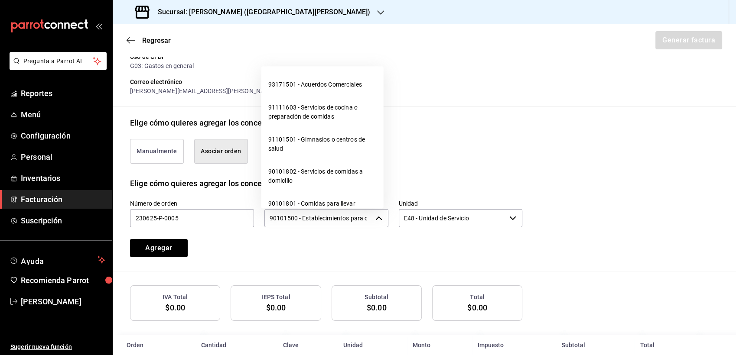
click at [375, 219] on icon "button" at bounding box center [378, 218] width 7 height 7
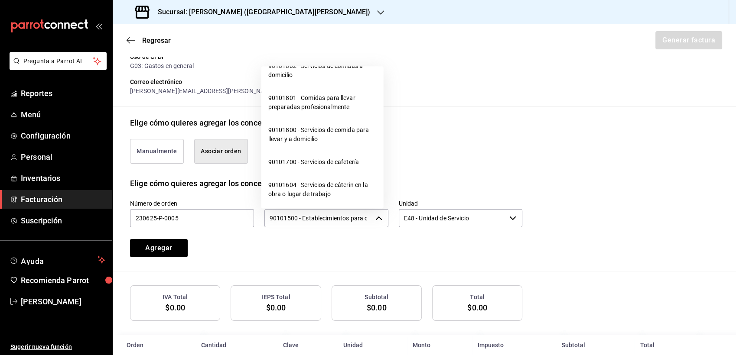
scroll to position [0, 0]
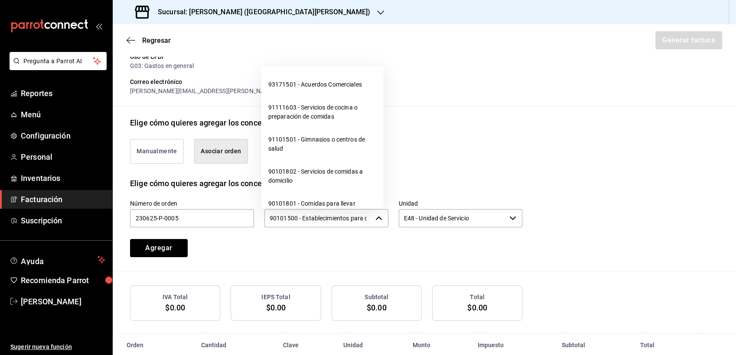
click at [301, 241] on div "Número de orden 230625-p-0005 Clave de Producto de Servicio 90101500 - Establec…" at bounding box center [315, 218] width 413 height 78
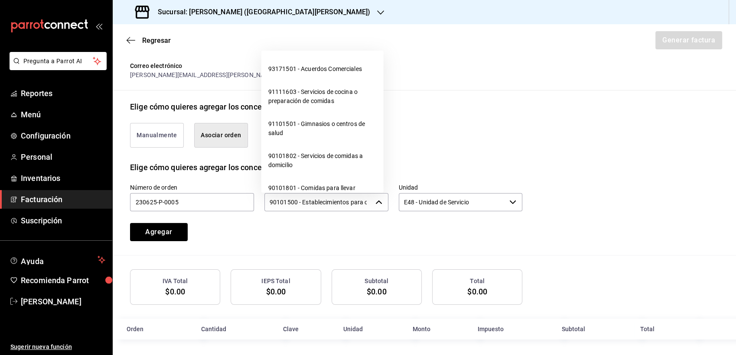
scroll to position [171, 0]
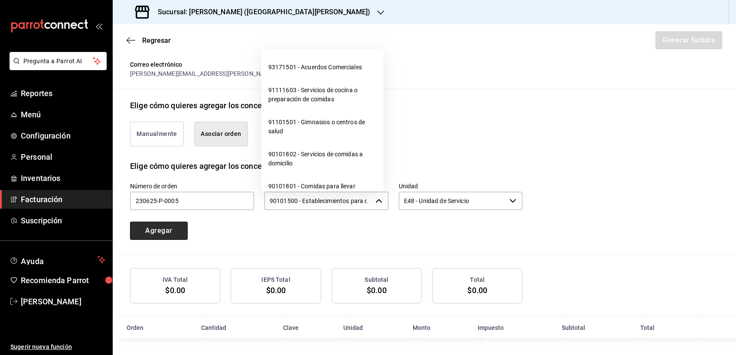
click at [166, 228] on button "Agregar" at bounding box center [159, 231] width 58 height 18
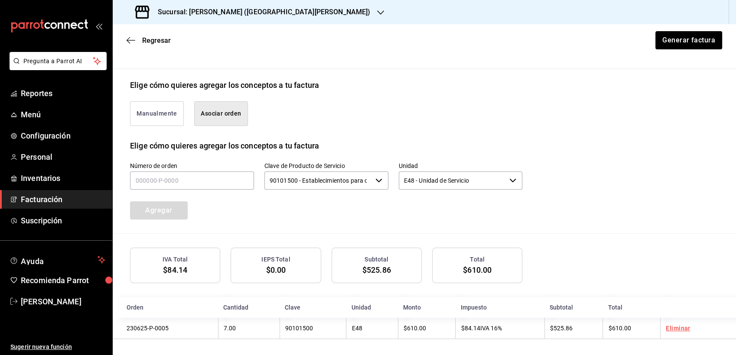
scroll to position [193, 0]
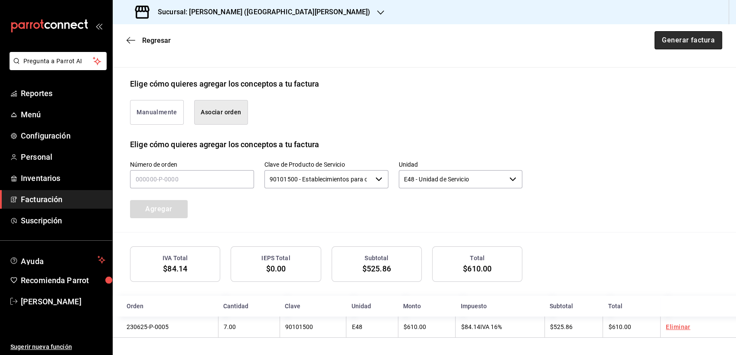
click at [666, 46] on button "Generar factura" at bounding box center [688, 40] width 68 height 18
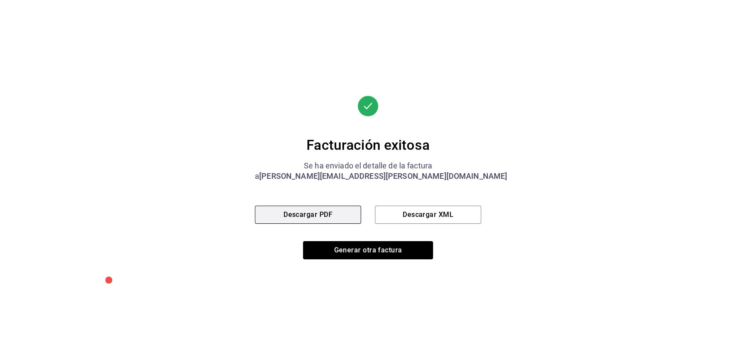
click at [321, 218] on button "Descargar PDF" at bounding box center [308, 215] width 106 height 18
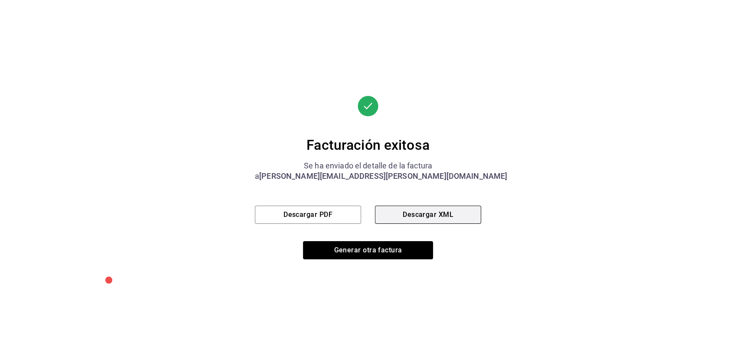
click at [402, 219] on button "Descargar XML" at bounding box center [428, 215] width 106 height 18
